Goal: Task Accomplishment & Management: Use online tool/utility

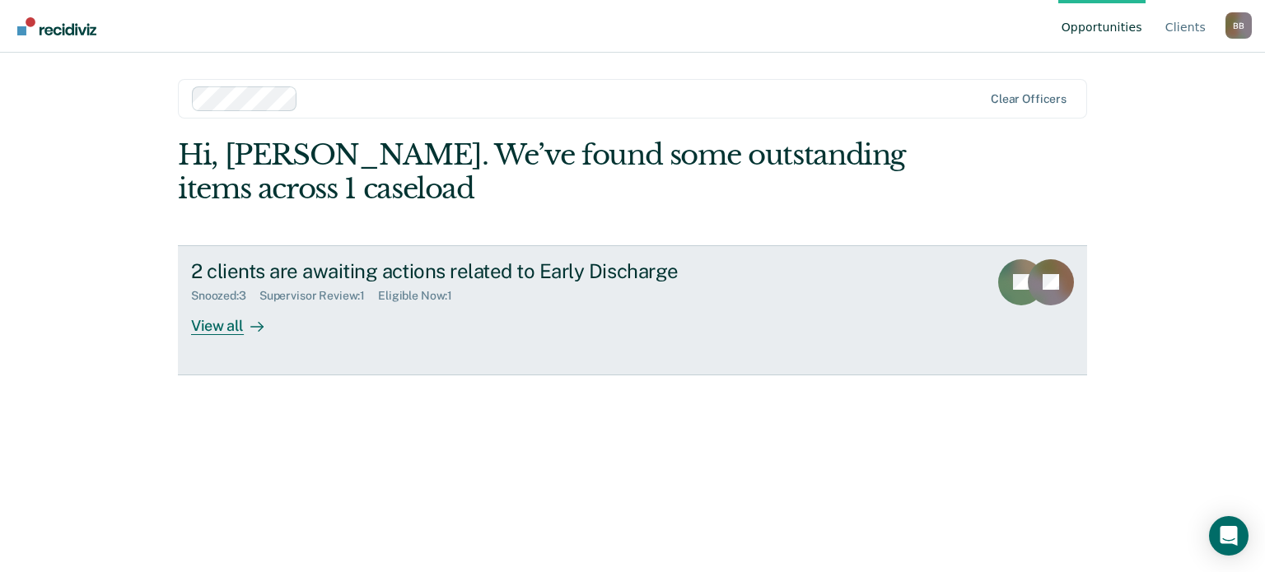
click at [229, 327] on div "View all" at bounding box center [237, 319] width 92 height 32
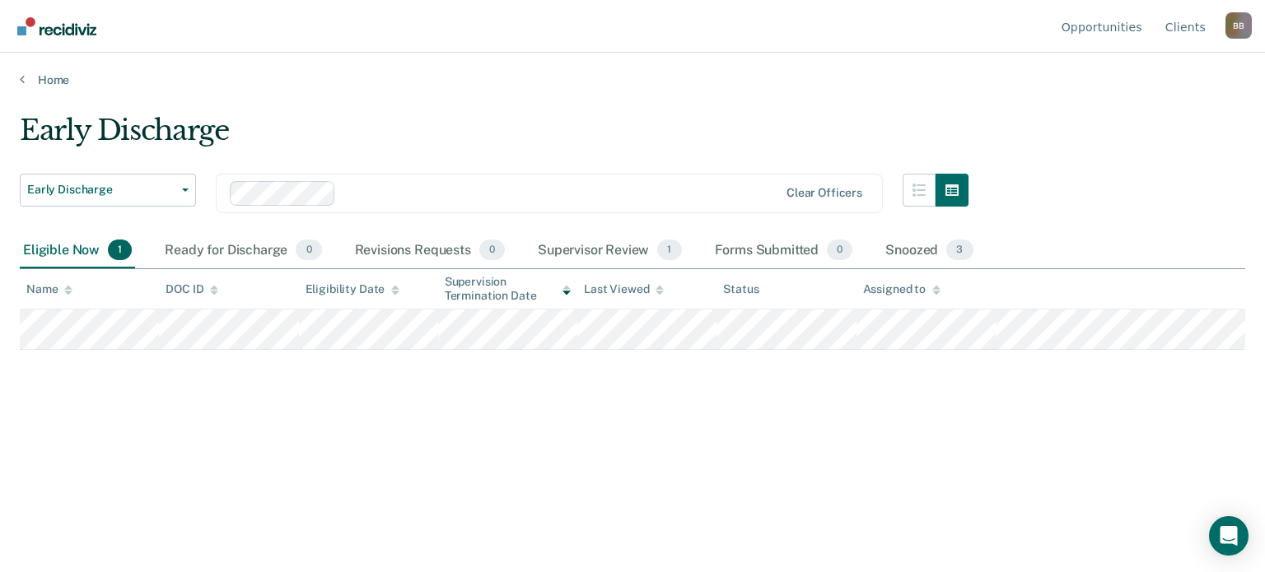
click at [71, 250] on div "Eligible Now 1" at bounding box center [77, 251] width 115 height 36
click at [178, 191] on button "Early Discharge" at bounding box center [108, 190] width 176 height 33
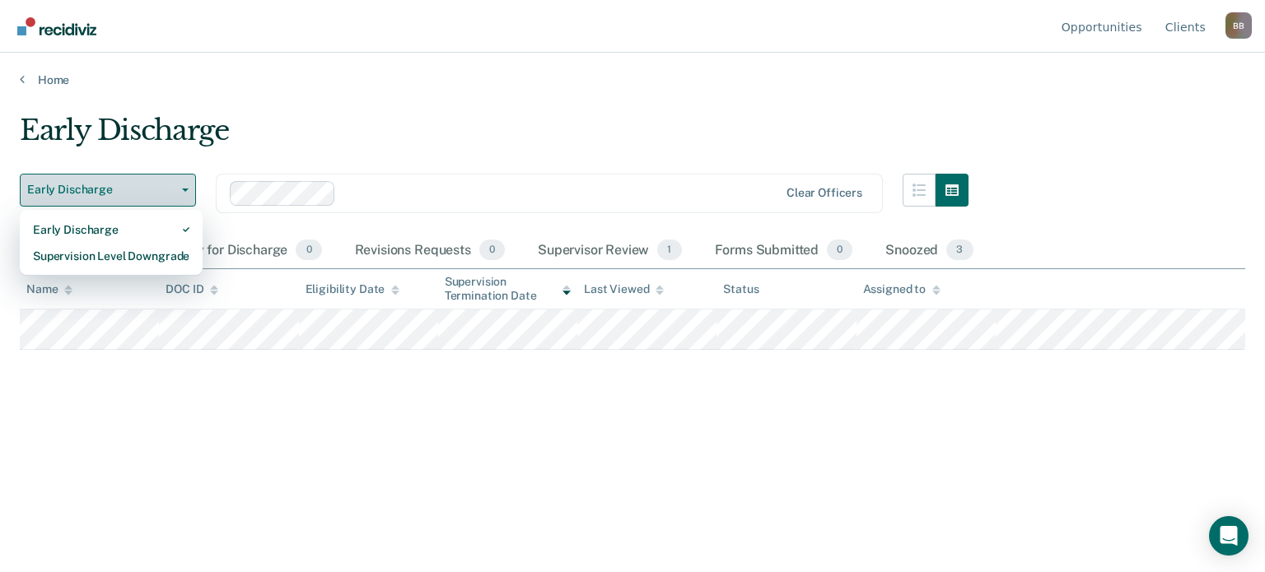
click at [175, 193] on button "Early Discharge" at bounding box center [108, 190] width 176 height 33
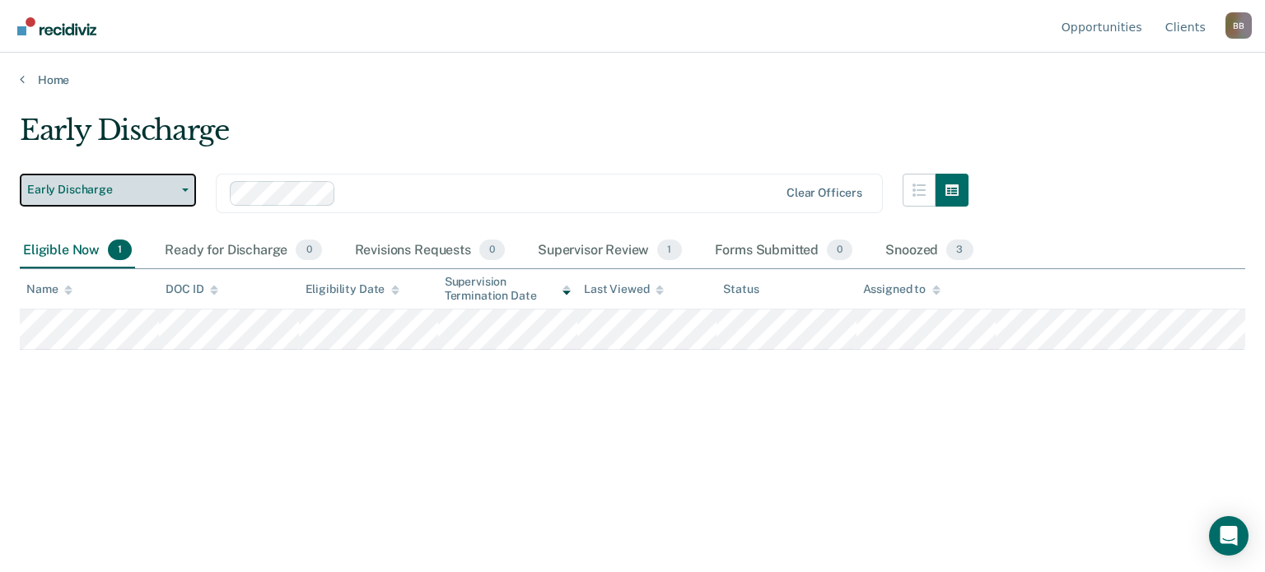
click at [177, 183] on button "Early Discharge" at bounding box center [108, 190] width 176 height 33
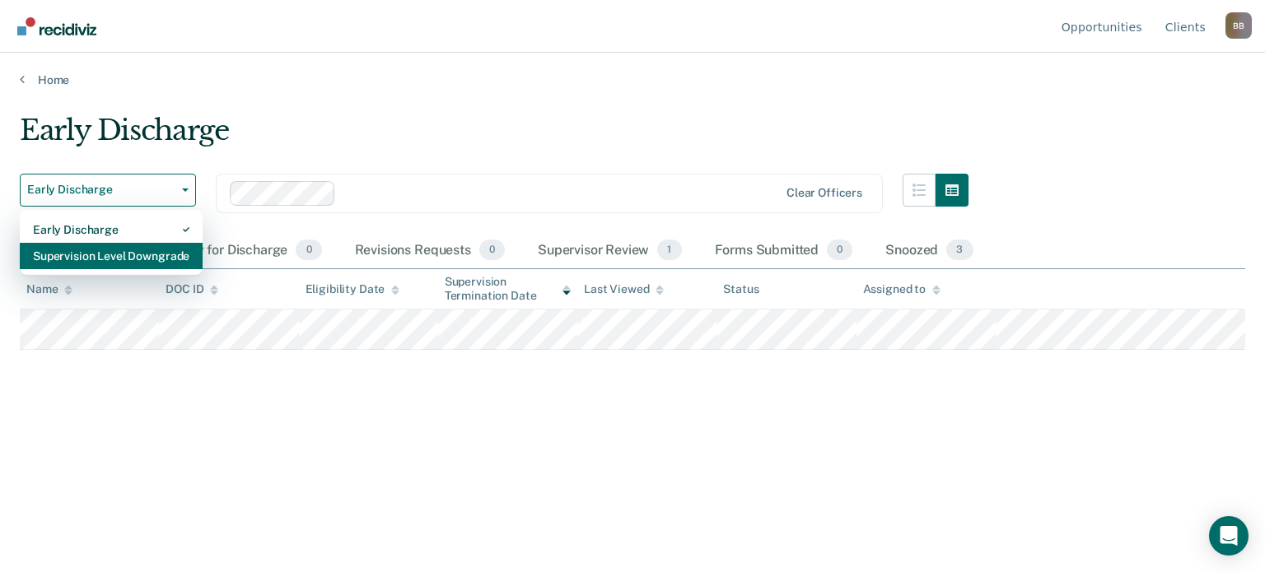
click at [118, 254] on div "Supervision Level Downgrade" at bounding box center [111, 256] width 156 height 26
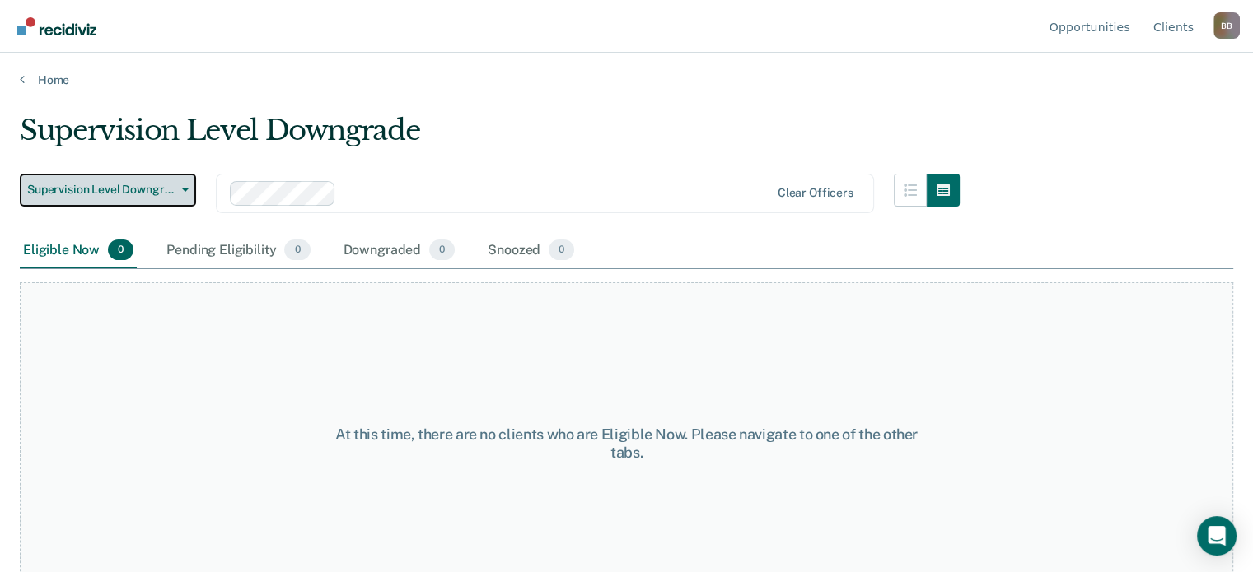
click at [185, 186] on button "Supervision Level Downgrade" at bounding box center [108, 190] width 176 height 33
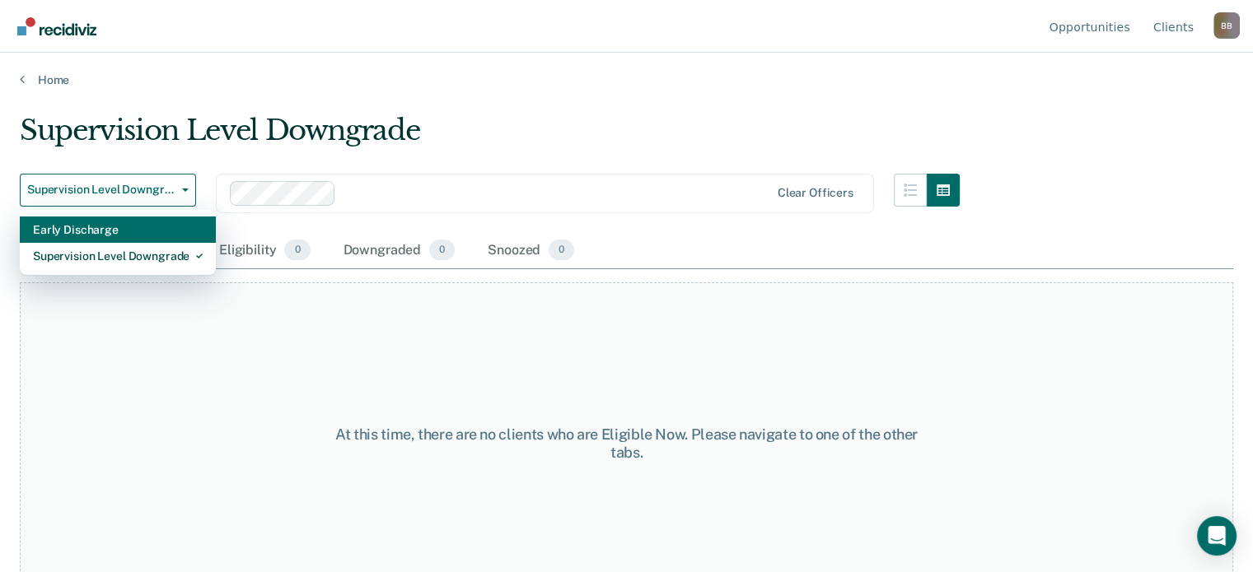
click at [144, 230] on div "Early Discharge" at bounding box center [118, 230] width 170 height 26
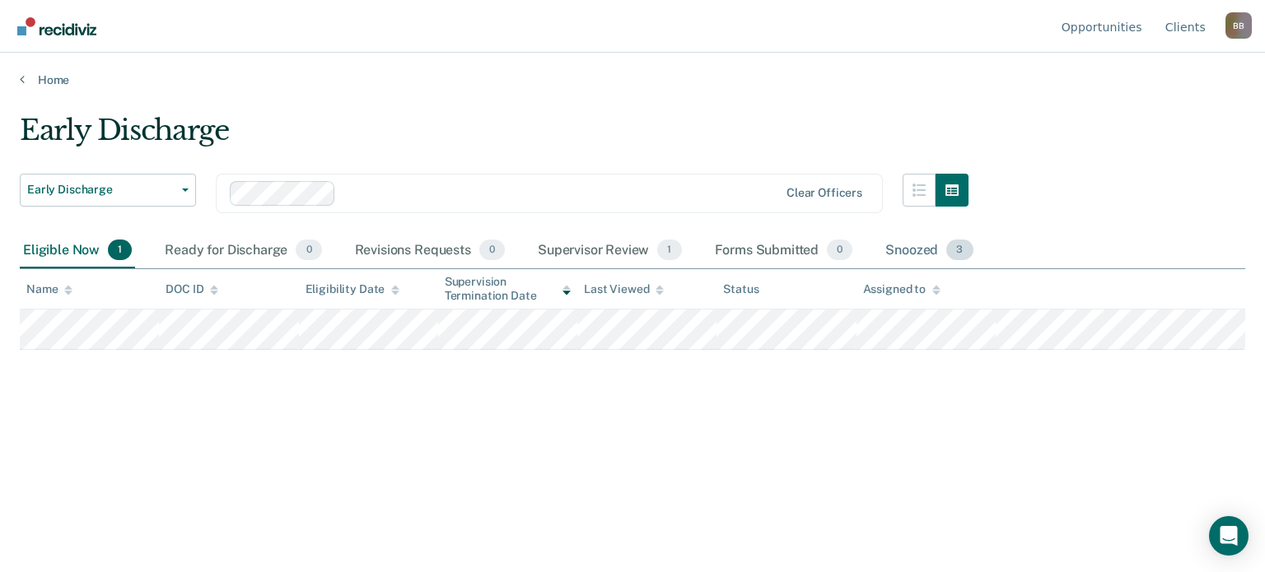
click at [909, 256] on div "Snoozed 3" at bounding box center [929, 251] width 94 height 36
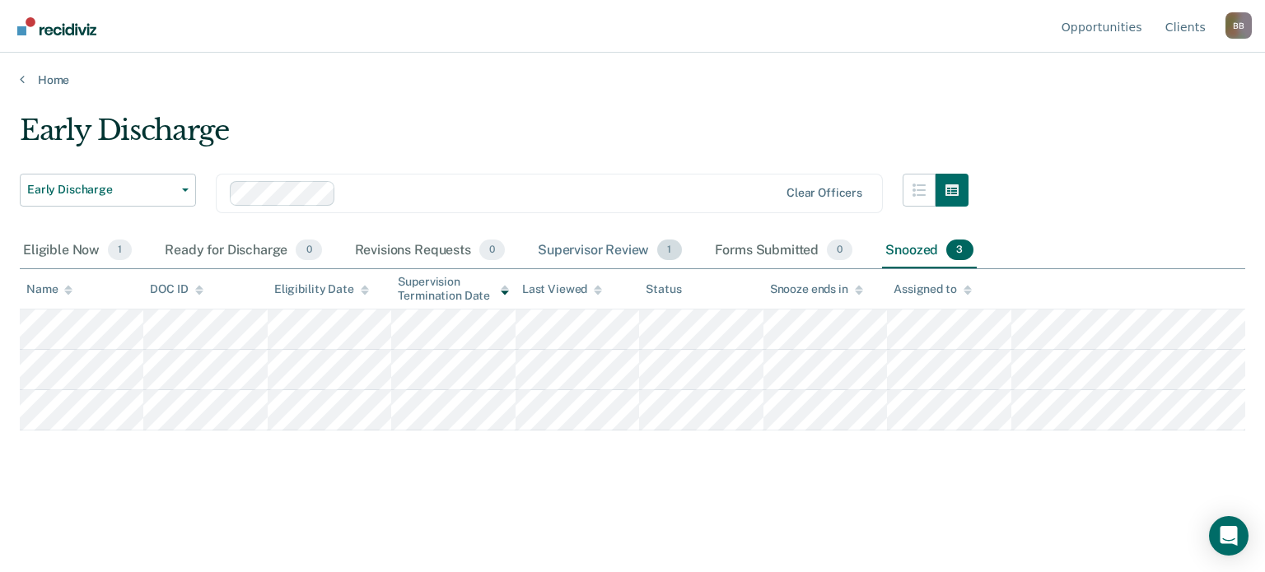
click at [632, 253] on div "Supervisor Review 1" at bounding box center [609, 251] width 151 height 36
